Goal: Task Accomplishment & Management: Manage account settings

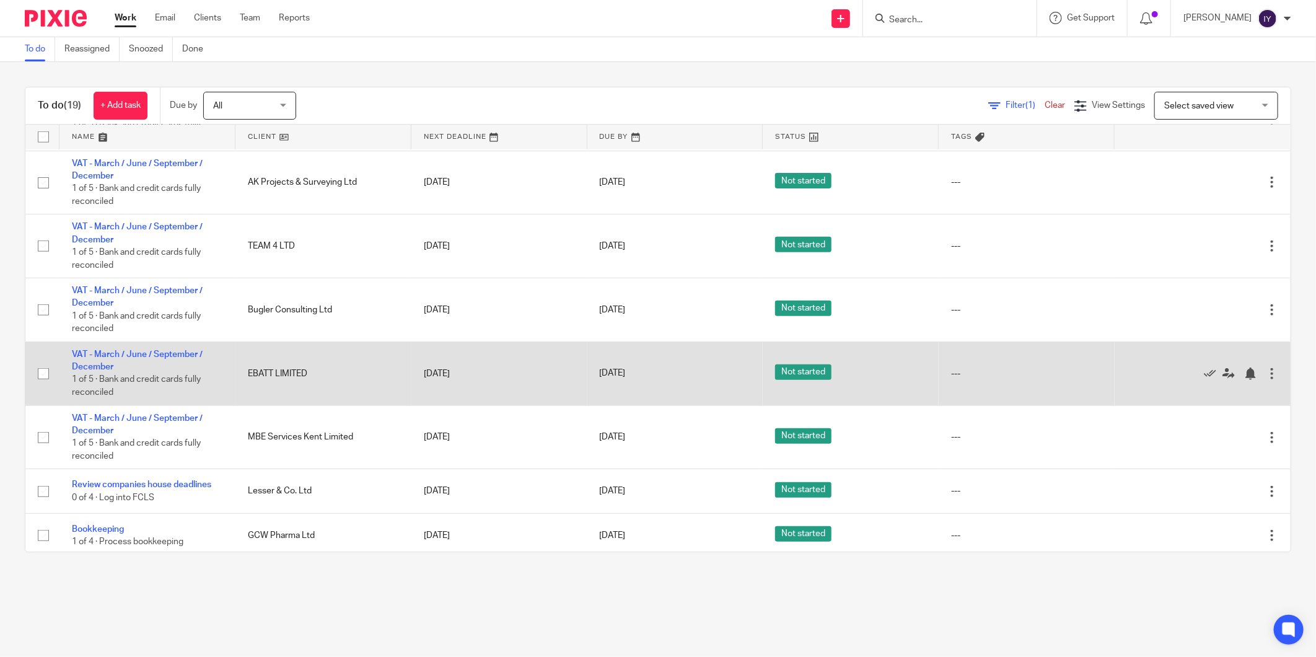
scroll to position [649, 0]
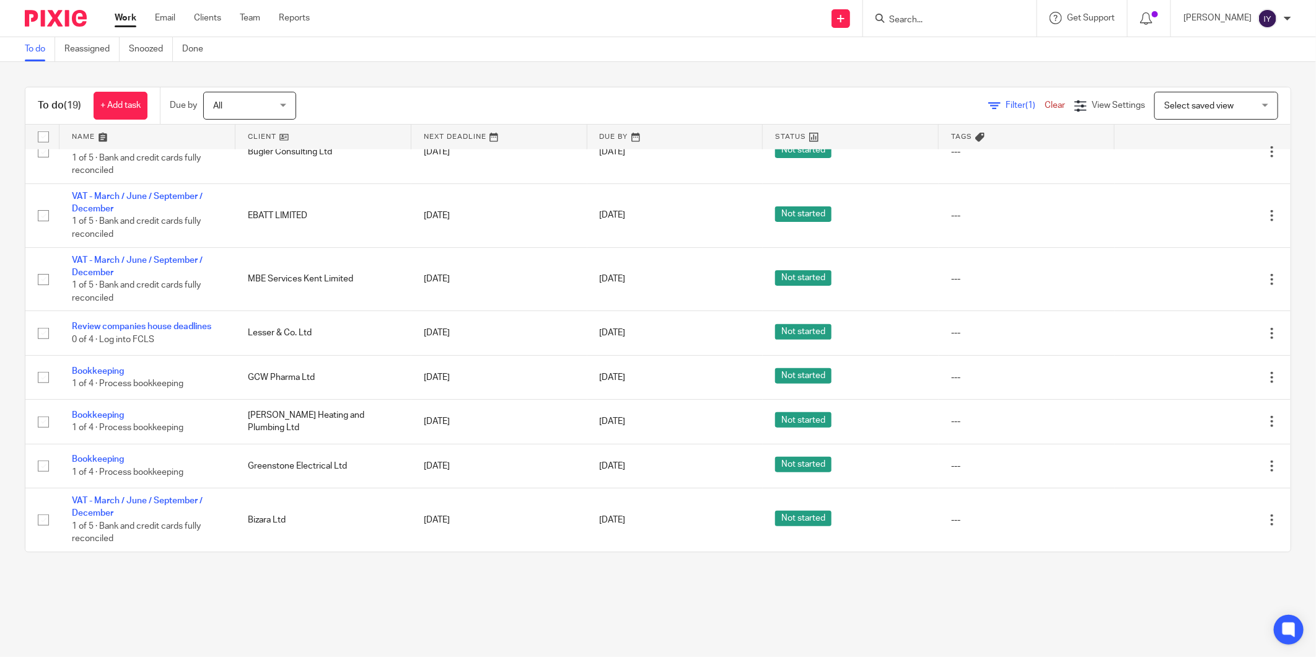
click at [930, 17] on input "Search" at bounding box center [943, 20] width 111 height 11
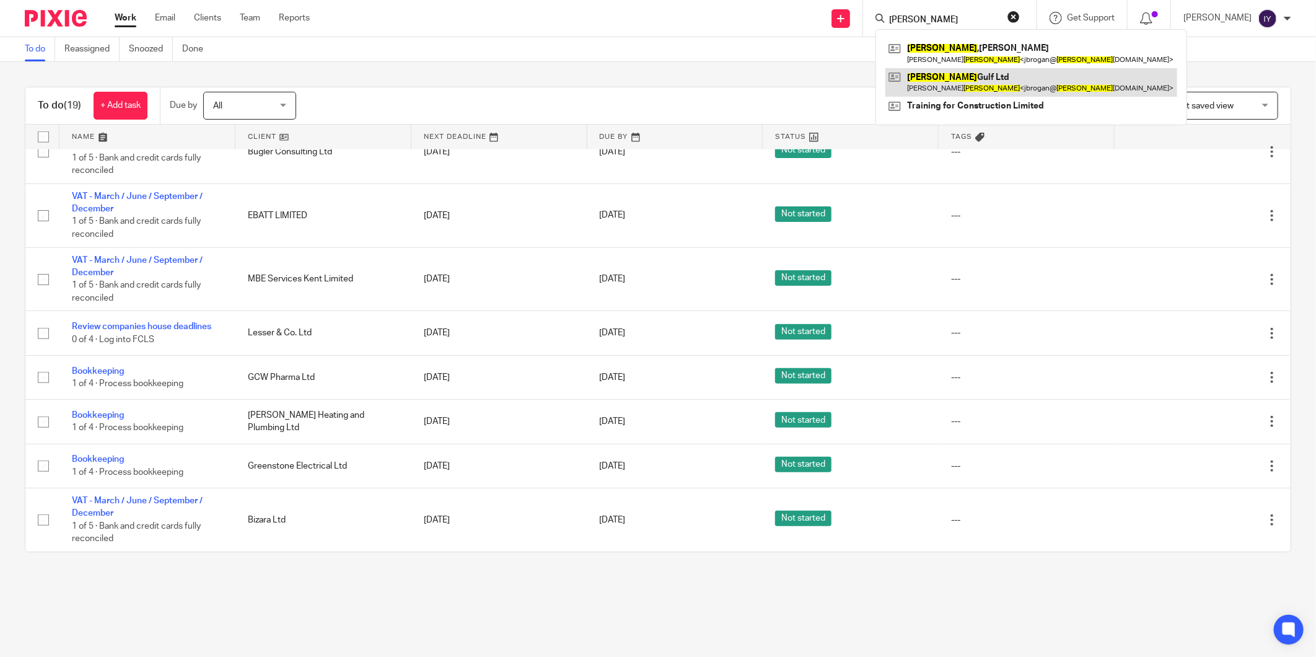
type input "brogan"
click at [977, 71] on link at bounding box center [1031, 82] width 292 height 28
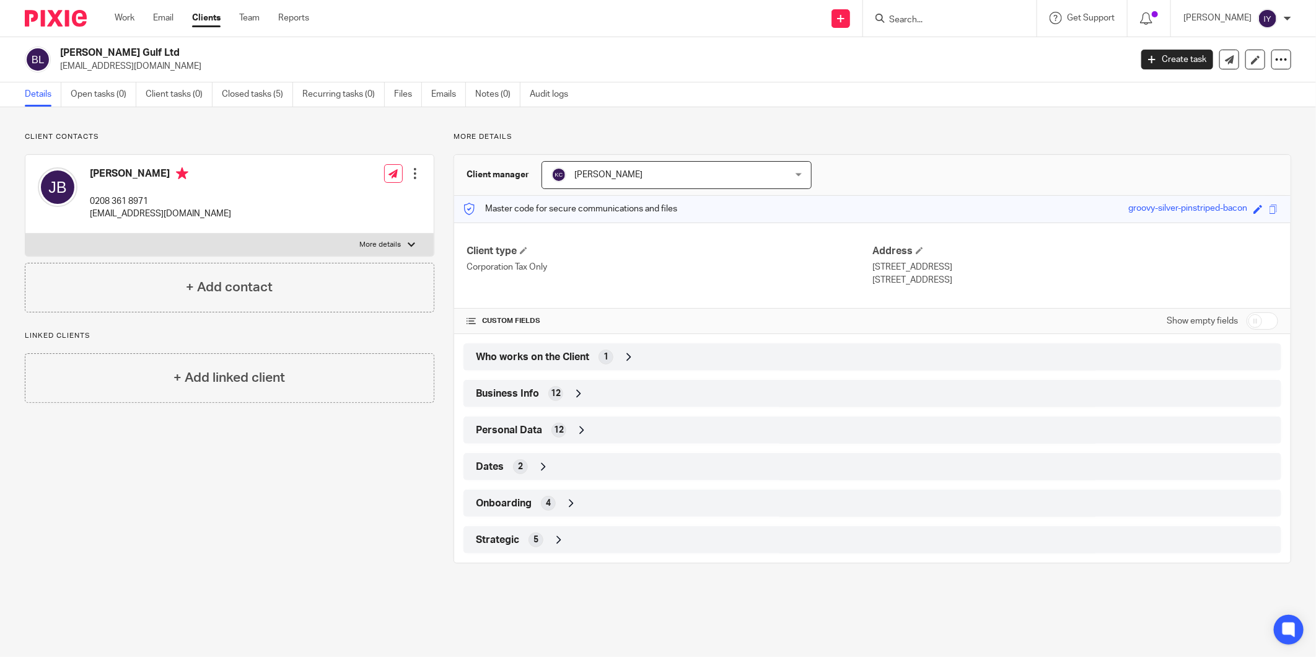
drag, startPoint x: 924, startPoint y: 9, endPoint x: 925, endPoint y: 24, distance: 14.9
click at [924, 13] on div at bounding box center [949, 18] width 173 height 37
click at [925, 24] on input "Search" at bounding box center [943, 20] width 111 height 11
paste input "DARK GREEN PR LIMITED"
type input "DARK GREEN PR L"
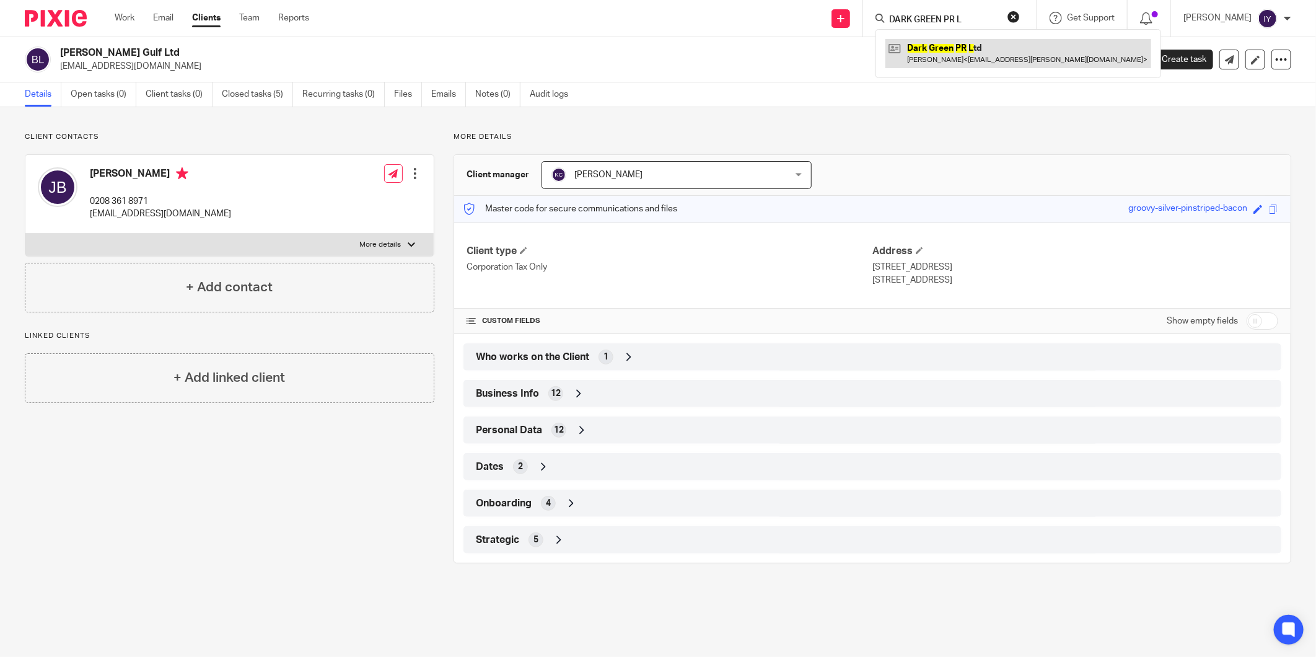
click at [963, 48] on link at bounding box center [1018, 53] width 266 height 28
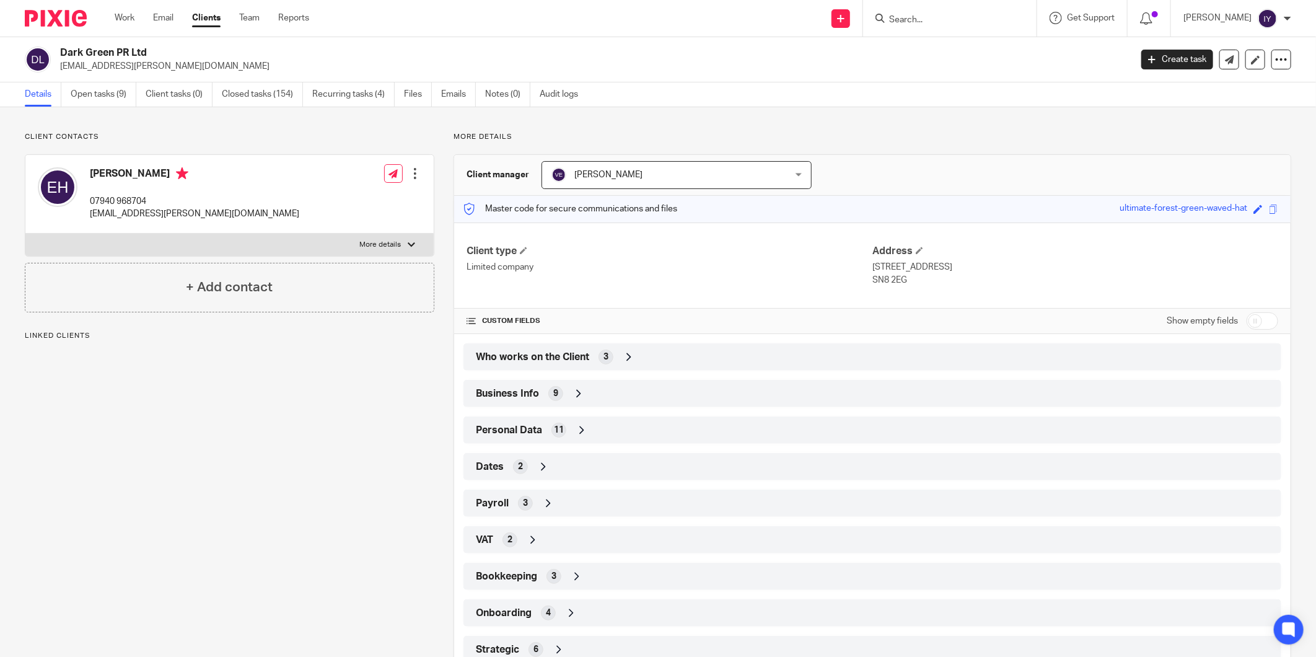
click at [83, 81] on div "Dark Green PR Ltd [EMAIL_ADDRESS][PERSON_NAME][DOMAIN_NAME] Create task Update …" at bounding box center [658, 59] width 1316 height 45
click at [83, 87] on link "Open tasks (9)" at bounding box center [104, 94] width 66 height 24
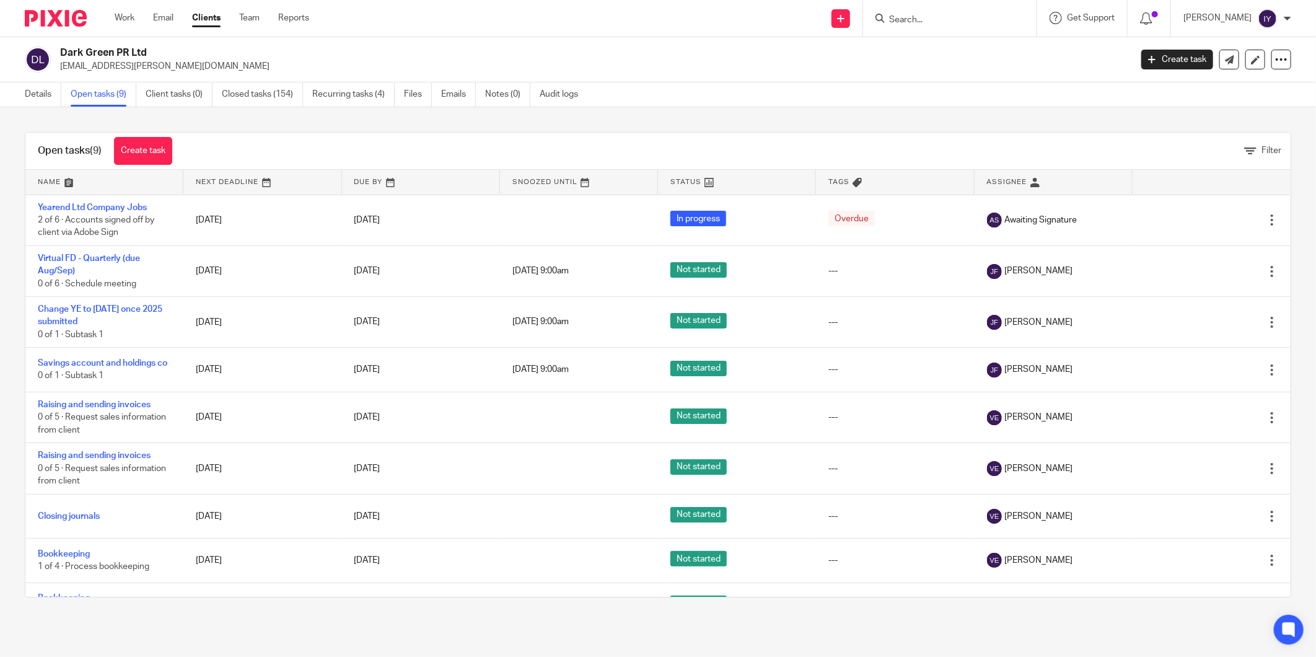
click at [915, 15] on input "Search" at bounding box center [943, 20] width 111 height 11
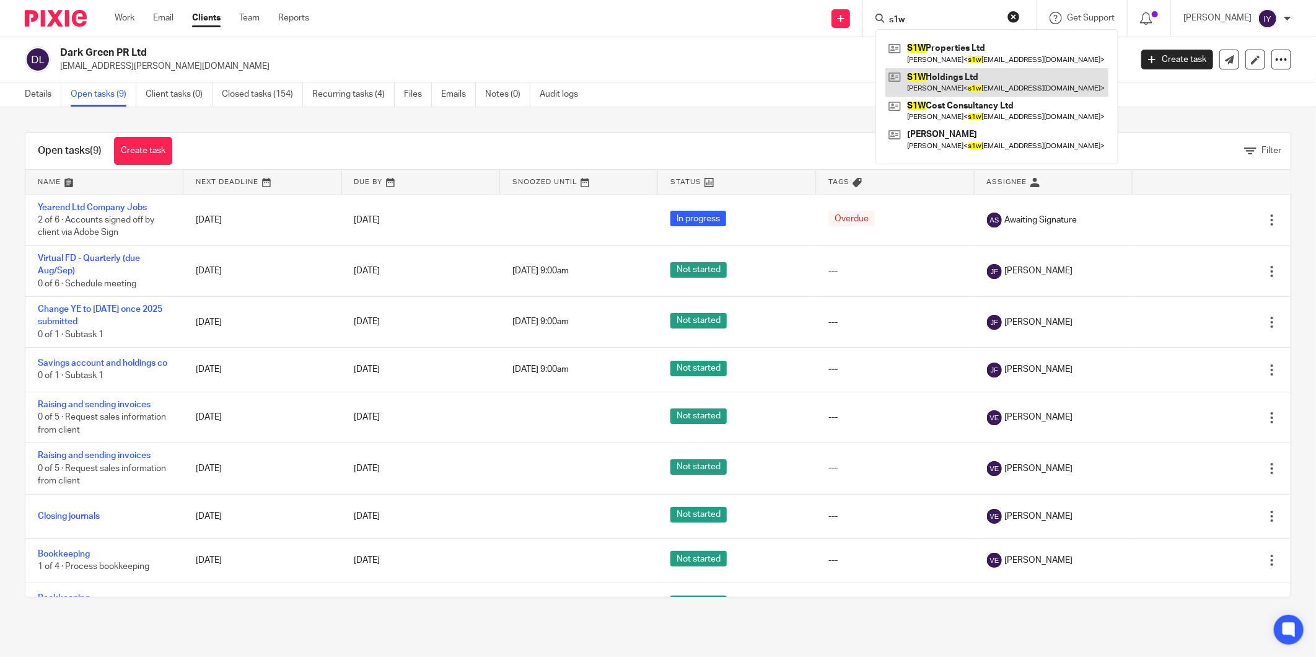
type input "s1w"
click at [1001, 81] on link at bounding box center [996, 82] width 223 height 28
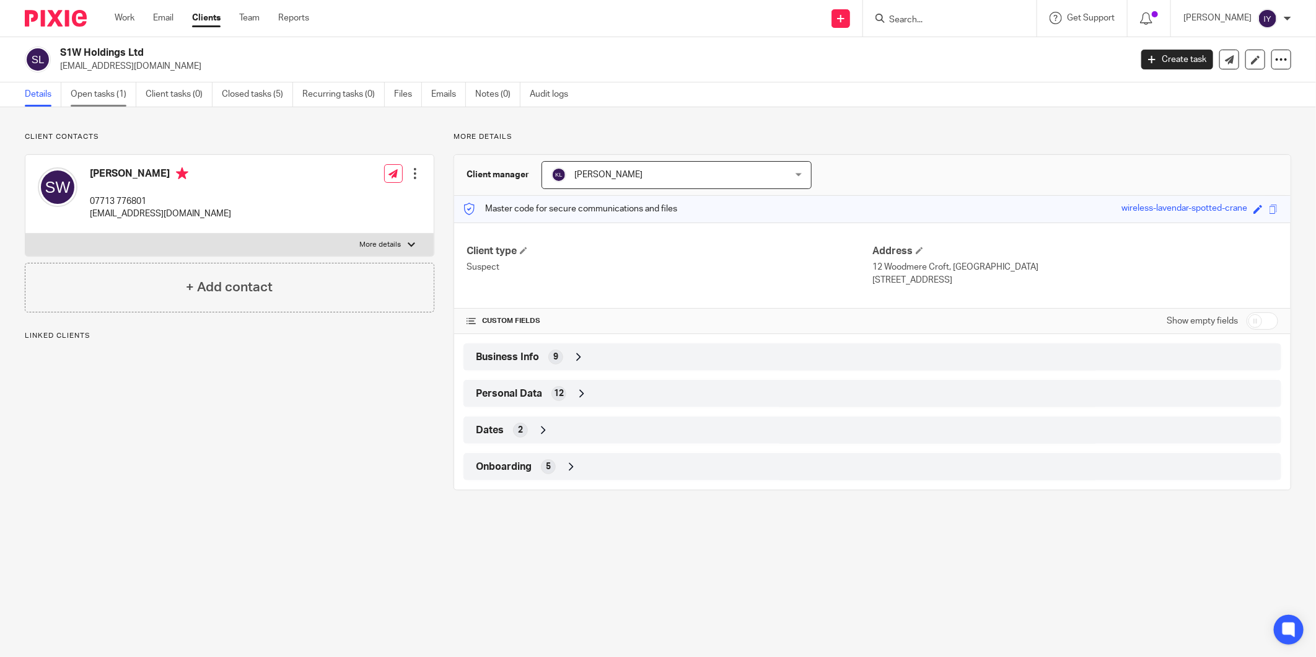
click at [87, 87] on link "Open tasks (1)" at bounding box center [104, 94] width 66 height 24
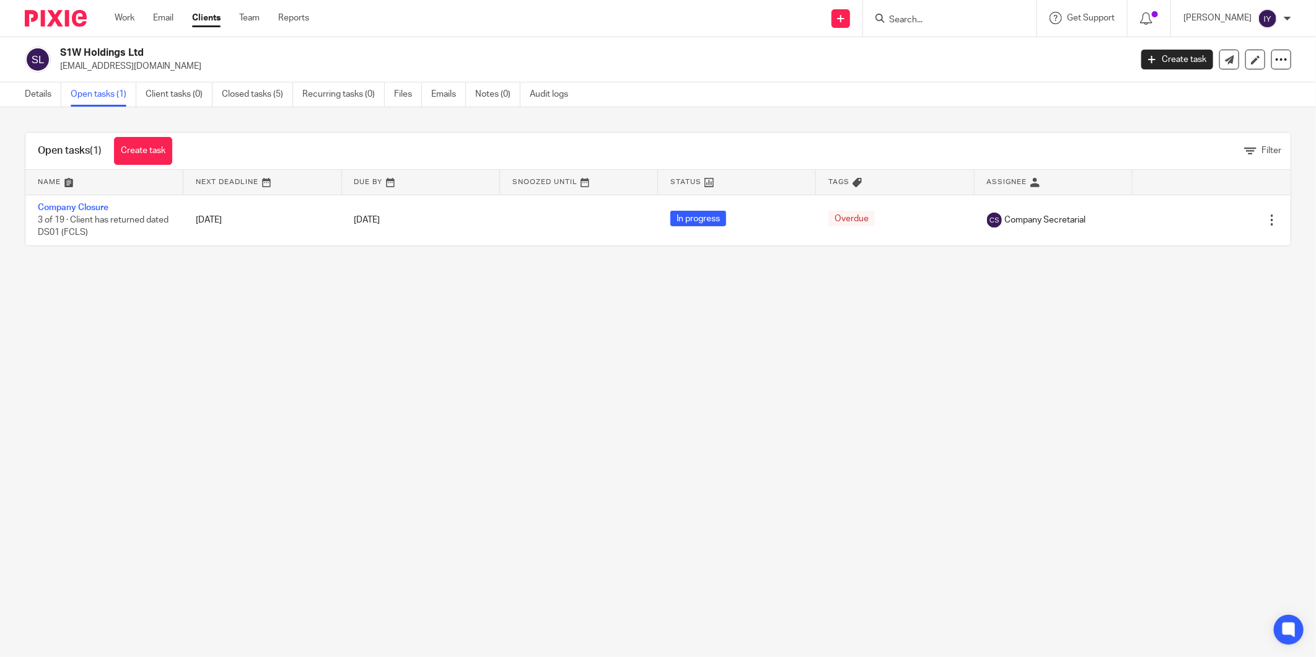
click at [912, 20] on input "Search" at bounding box center [943, 20] width 111 height 11
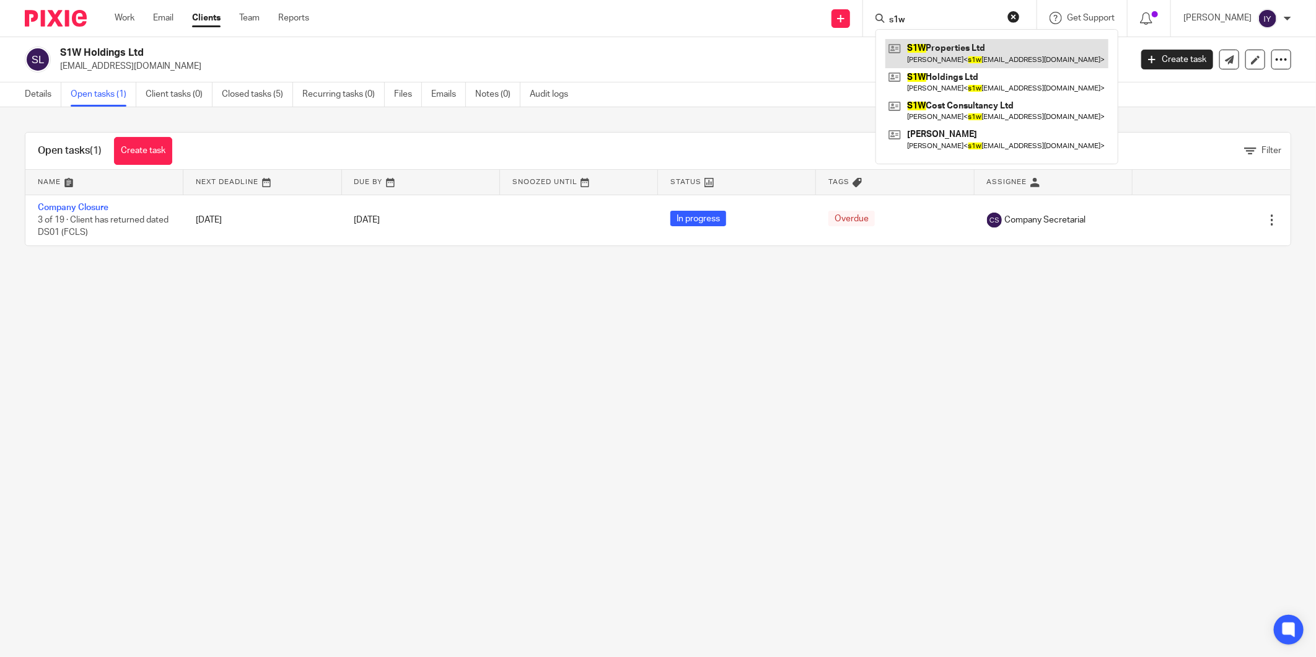
type input "s1w"
click at [1005, 64] on link at bounding box center [996, 53] width 223 height 28
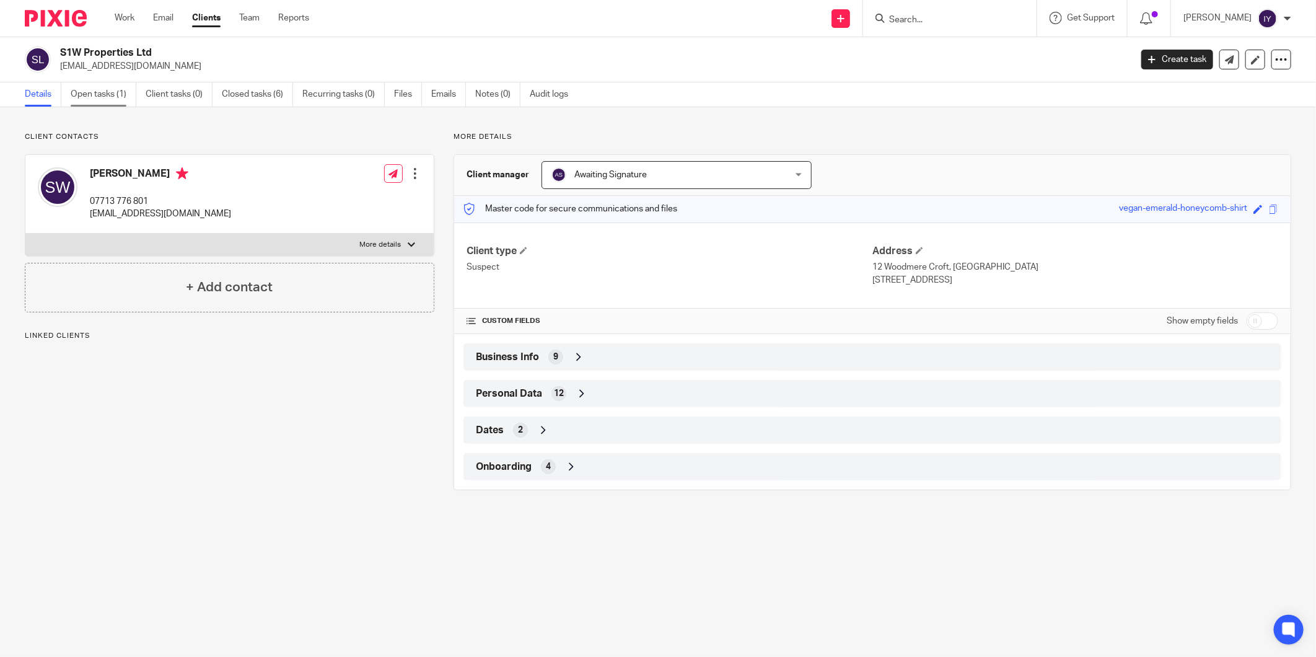
click at [100, 98] on link "Open tasks (1)" at bounding box center [104, 94] width 66 height 24
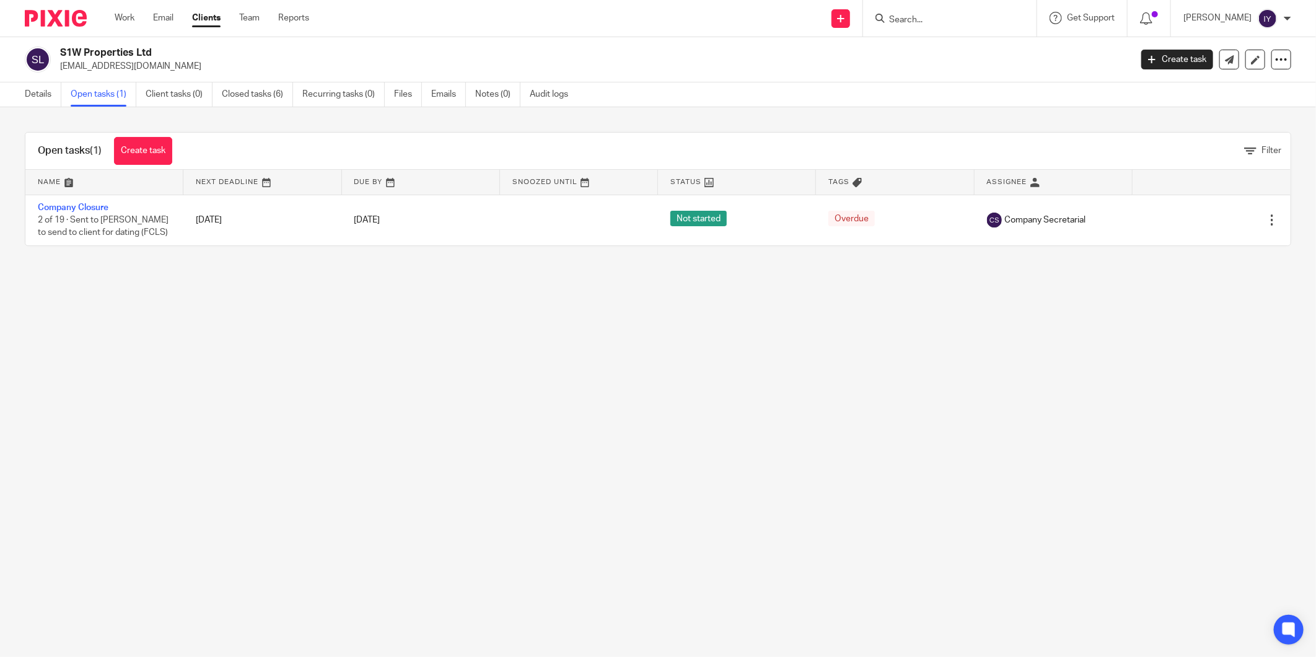
click at [845, 119] on div "Open tasks (1) Create task Filter Name Next Deadline Due By Snoozed Until Statu…" at bounding box center [658, 189] width 1316 height 164
click at [905, 135] on div "Open tasks (1) Create task Filter" at bounding box center [657, 151] width 1265 height 37
click at [905, 118] on div "Open tasks (1) Create task Filter Name Next Deadline Due By Snoozed Until Statu…" at bounding box center [658, 189] width 1316 height 164
drag, startPoint x: 905, startPoint y: 118, endPoint x: 894, endPoint y: 118, distance: 10.5
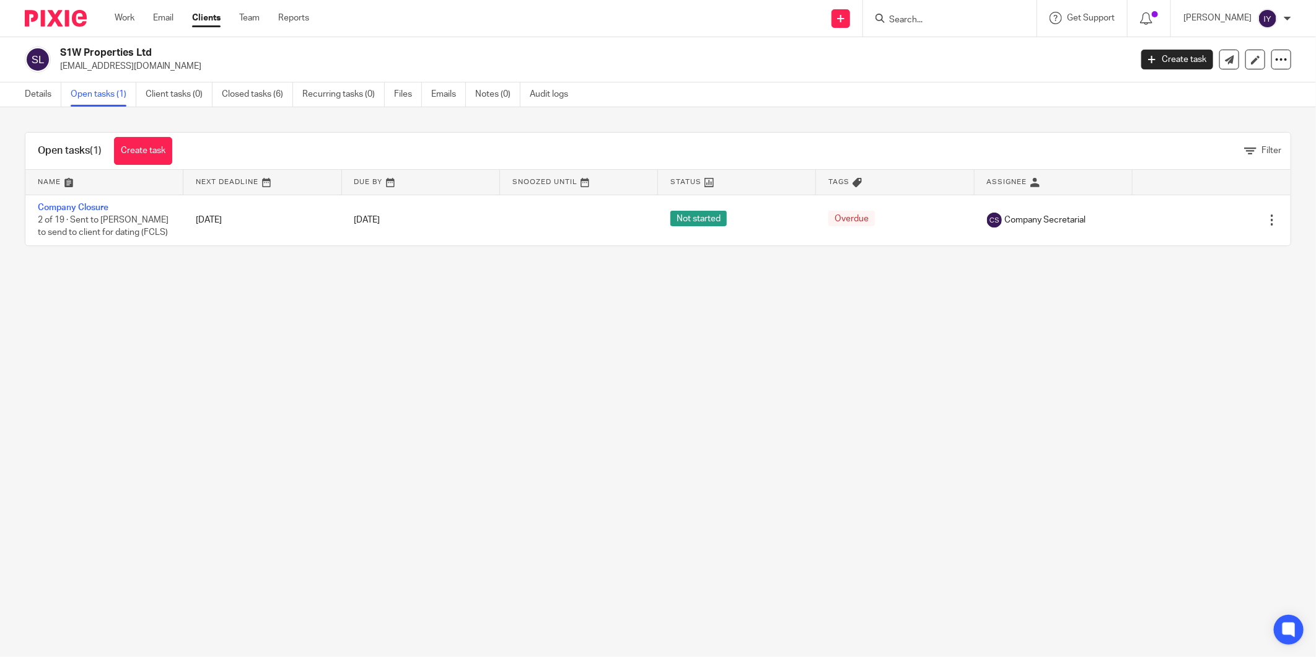
click at [894, 118] on div "Open tasks (1) Create task Filter Name Next Deadline Due By Snoozed Until Statu…" at bounding box center [658, 189] width 1316 height 164
click at [746, 367] on main "S1W Properties Ltd s1wcostconsultancy@gmail.com Create task Update from Compani…" at bounding box center [658, 328] width 1316 height 657
click at [115, 20] on link "Work" at bounding box center [125, 18] width 20 height 12
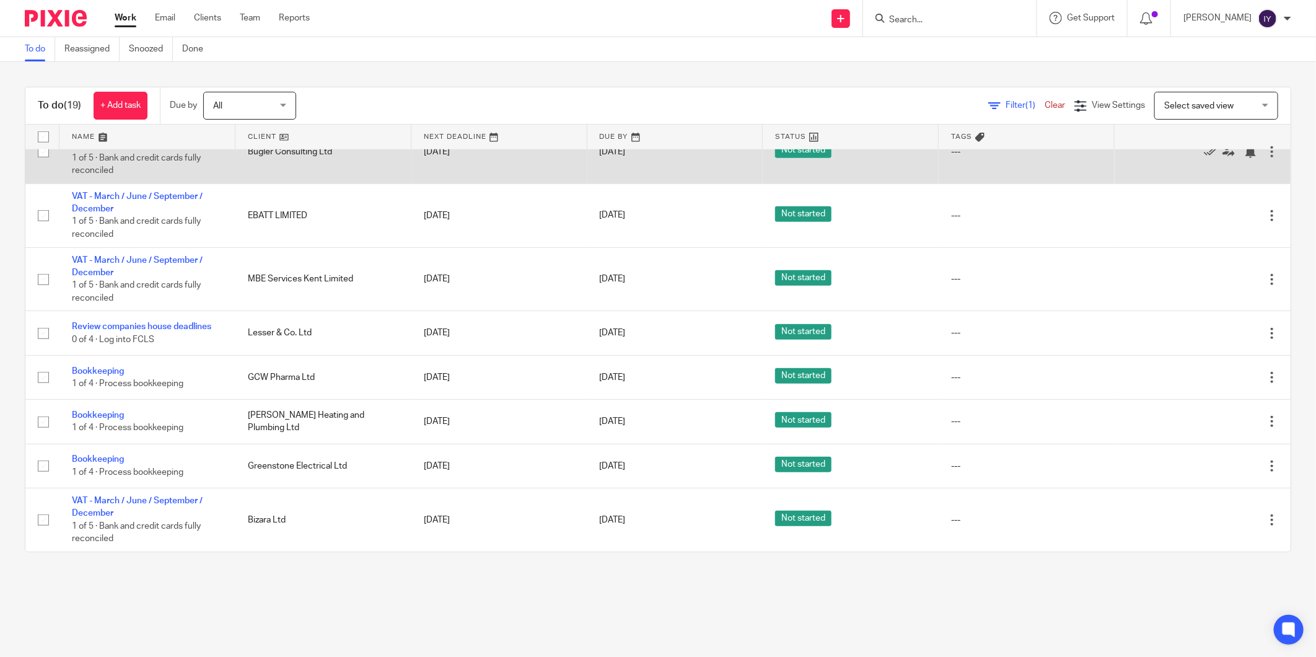
scroll to position [649, 0]
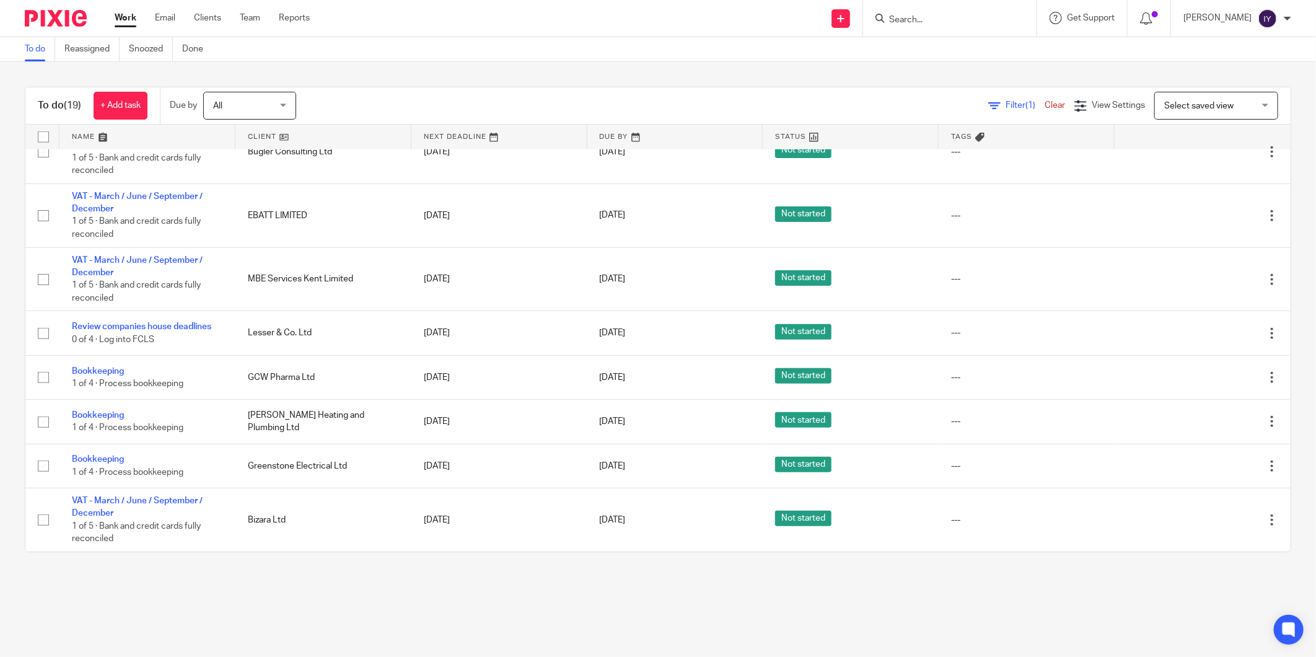
click at [133, 21] on link "Work" at bounding box center [126, 18] width 22 height 12
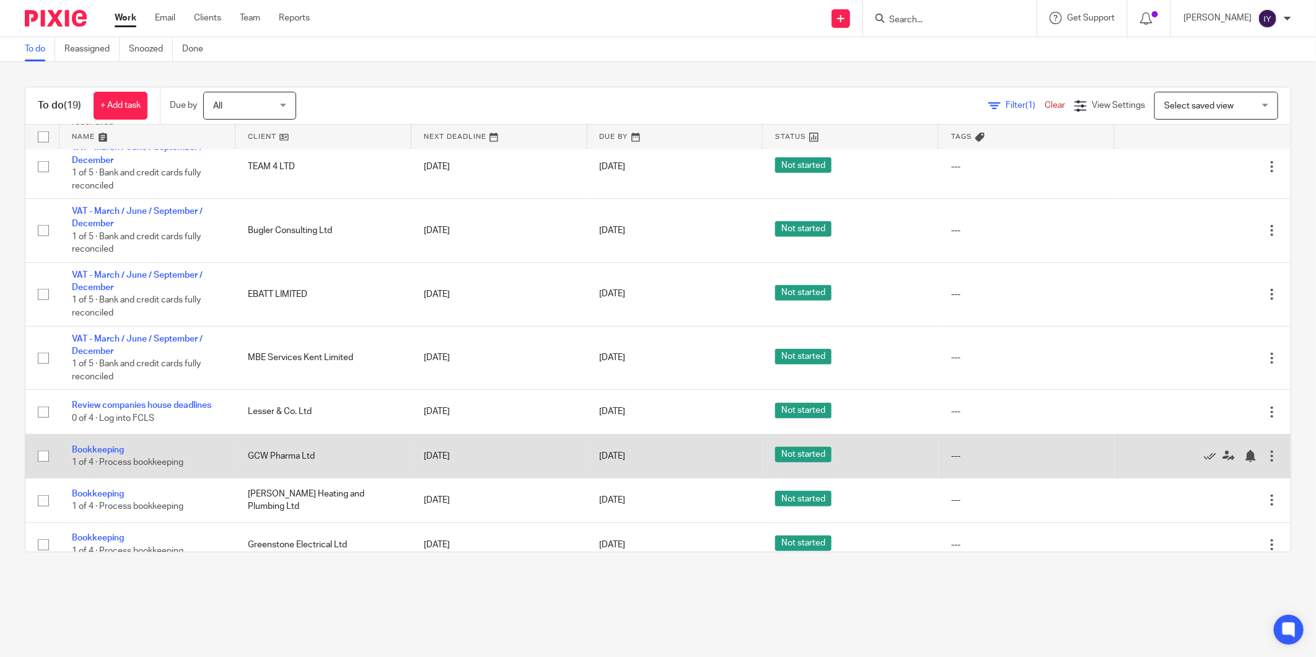
scroll to position [580, 0]
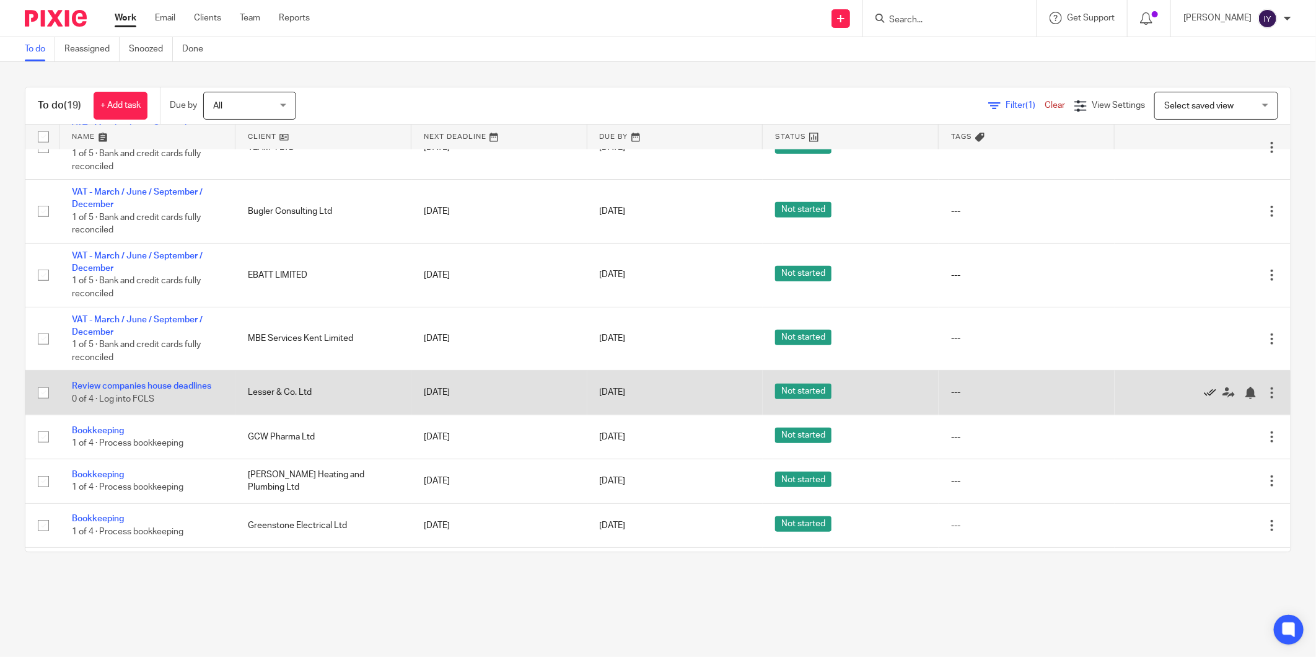
click at [1203, 399] on icon at bounding box center [1209, 393] width 12 height 12
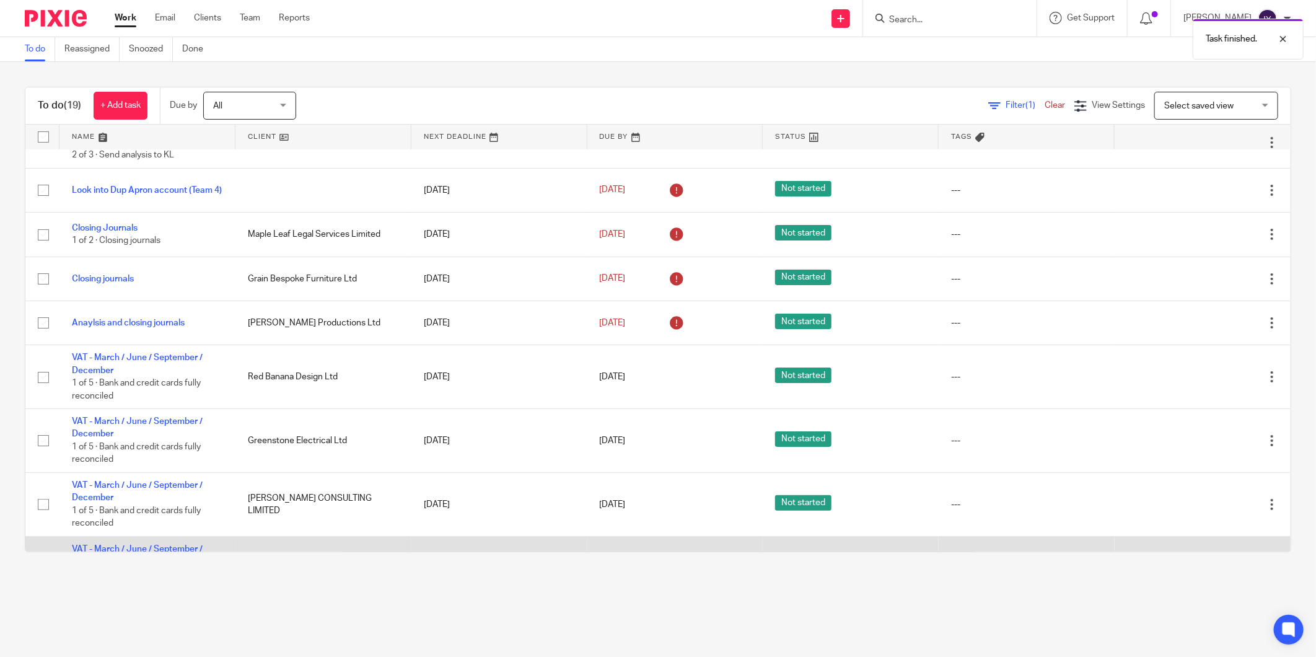
scroll to position [0, 0]
